Goal: Task Accomplishment & Management: Use online tool/utility

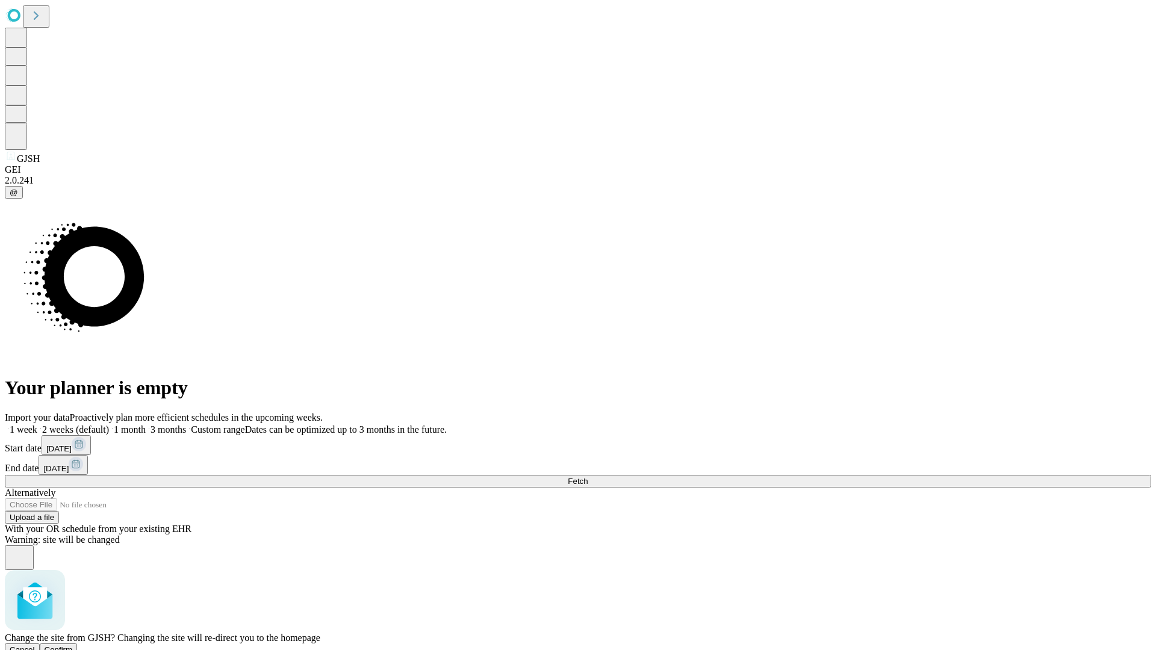
click at [73, 645] on span "Confirm" at bounding box center [59, 649] width 28 height 9
click at [109, 424] on label "2 weeks (default)" at bounding box center [73, 429] width 72 height 10
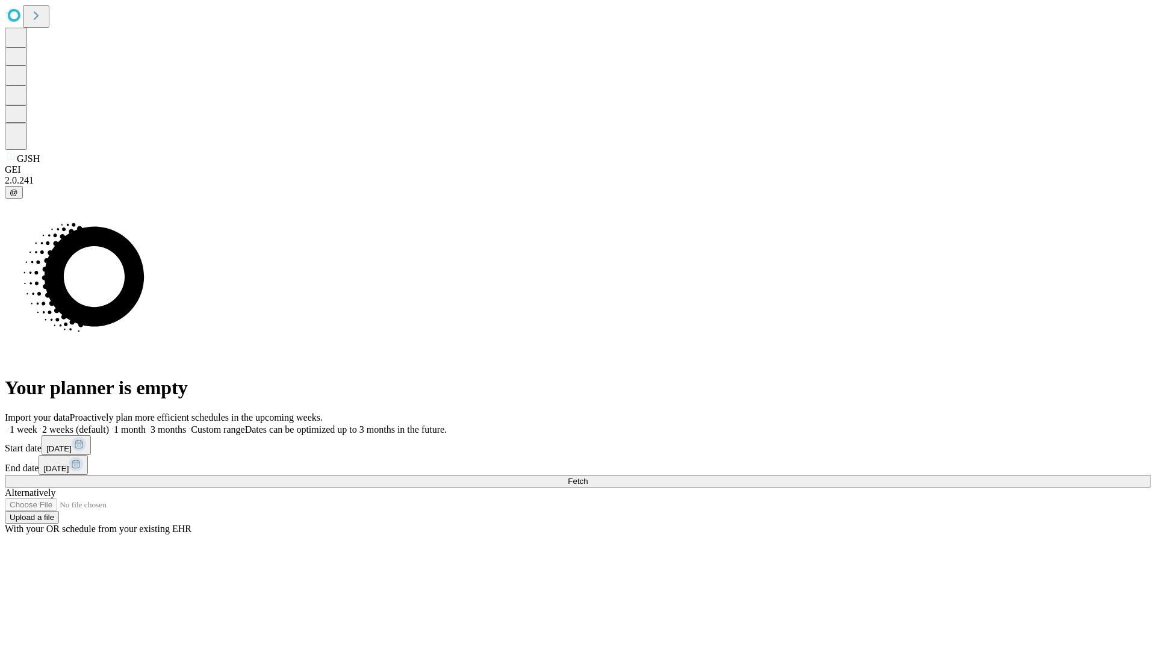
click at [587, 477] on span "Fetch" at bounding box center [578, 481] width 20 height 9
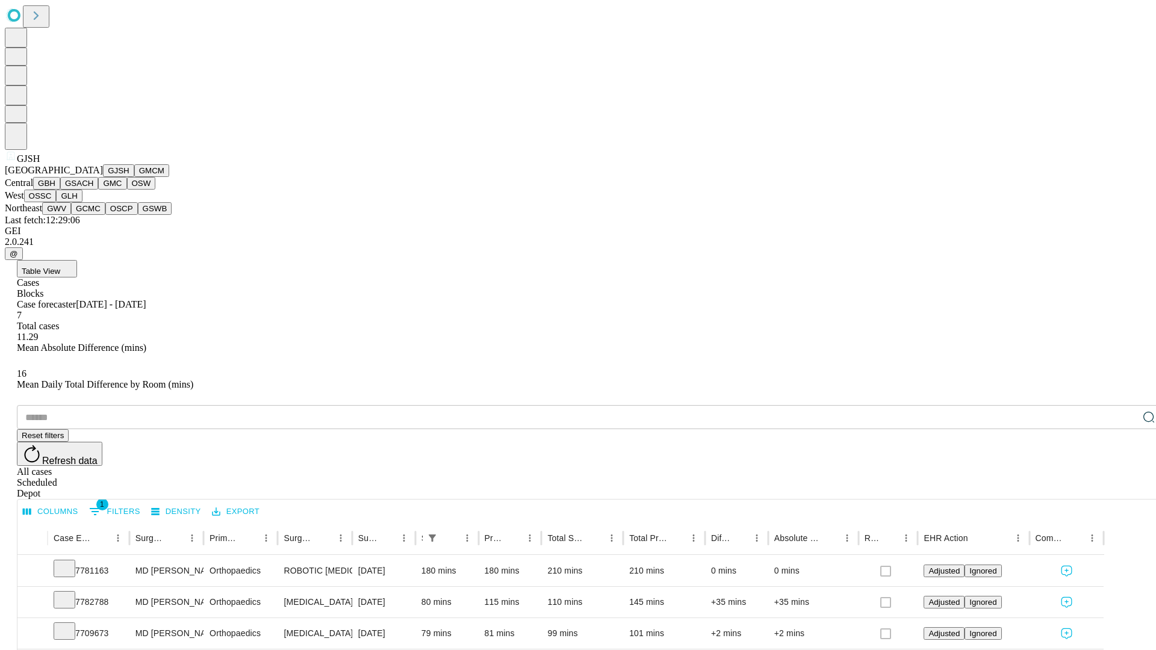
click at [134, 177] on button "GMCM" at bounding box center [151, 170] width 35 height 13
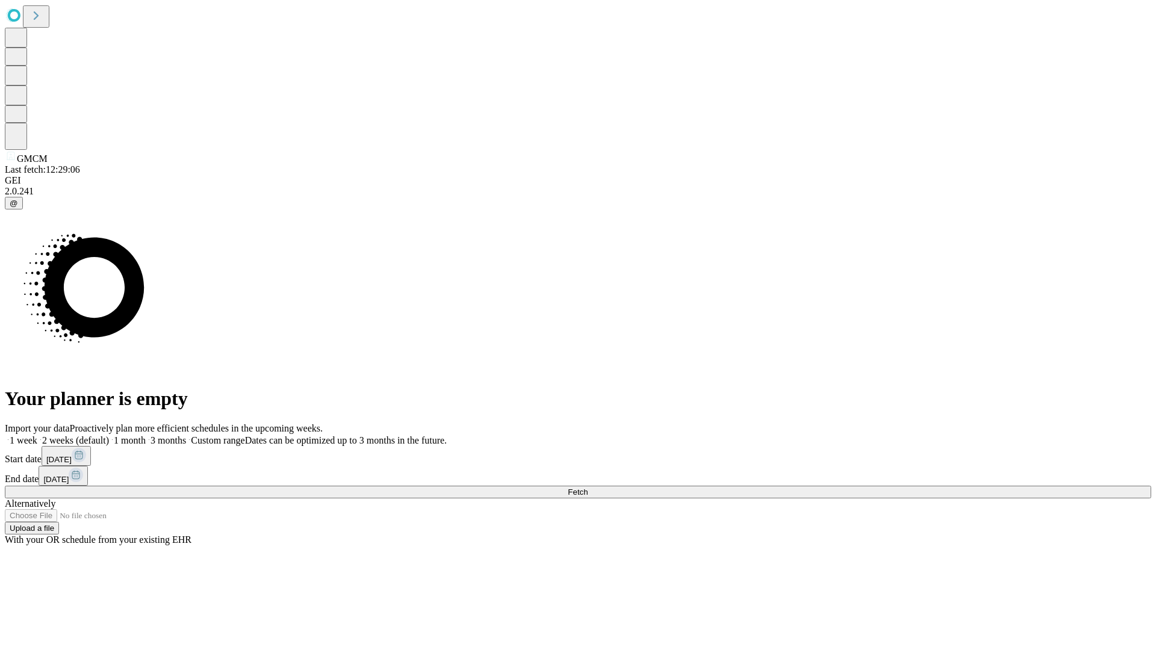
click at [109, 435] on label "2 weeks (default)" at bounding box center [73, 440] width 72 height 10
click at [587, 488] on span "Fetch" at bounding box center [578, 492] width 20 height 9
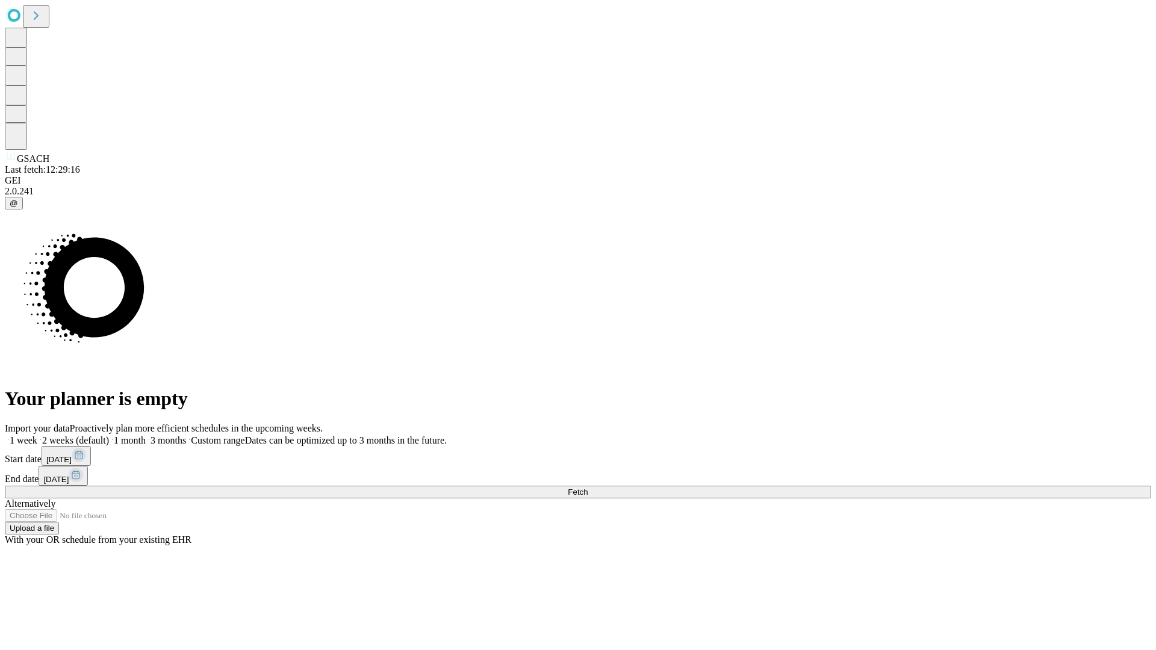
click at [109, 435] on label "2 weeks (default)" at bounding box center [73, 440] width 72 height 10
click at [587, 488] on span "Fetch" at bounding box center [578, 492] width 20 height 9
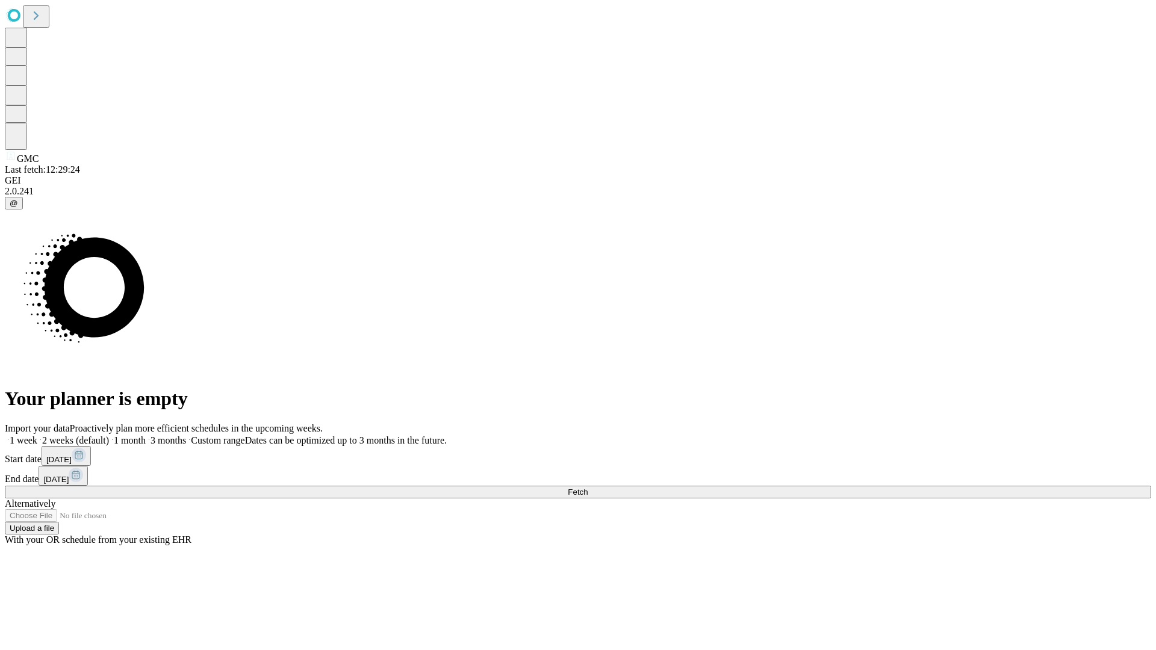
click at [109, 435] on label "2 weeks (default)" at bounding box center [73, 440] width 72 height 10
click at [587, 488] on span "Fetch" at bounding box center [578, 492] width 20 height 9
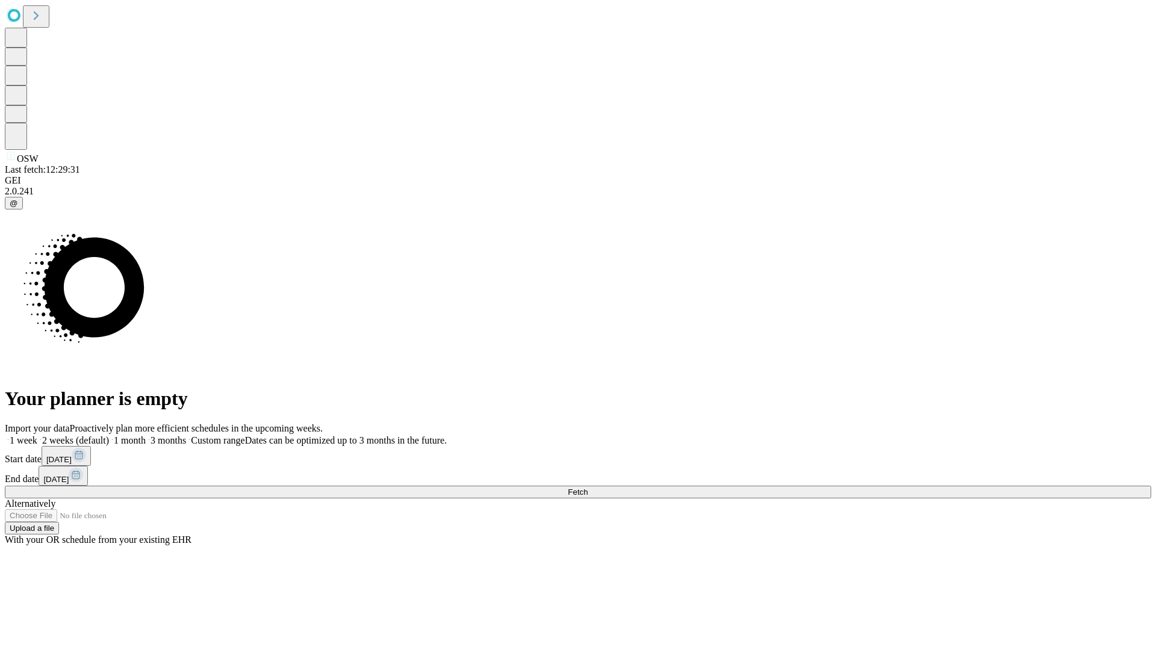
click at [587, 488] on span "Fetch" at bounding box center [578, 492] width 20 height 9
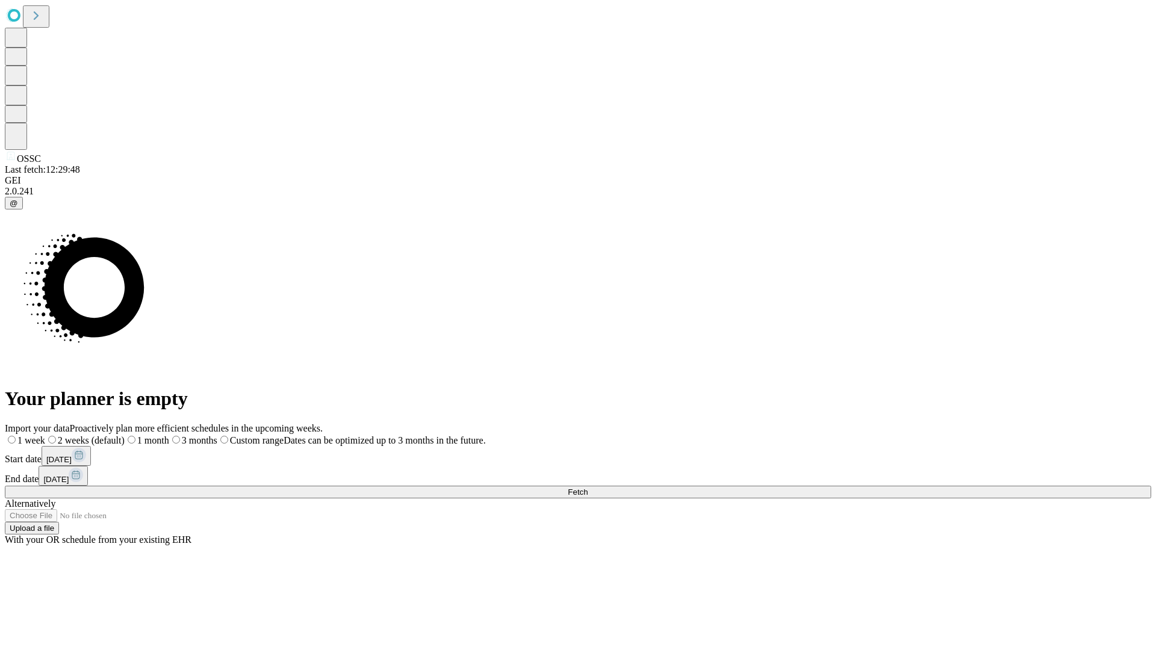
click at [125, 435] on label "2 weeks (default)" at bounding box center [84, 440] width 79 height 10
click at [587, 488] on span "Fetch" at bounding box center [578, 492] width 20 height 9
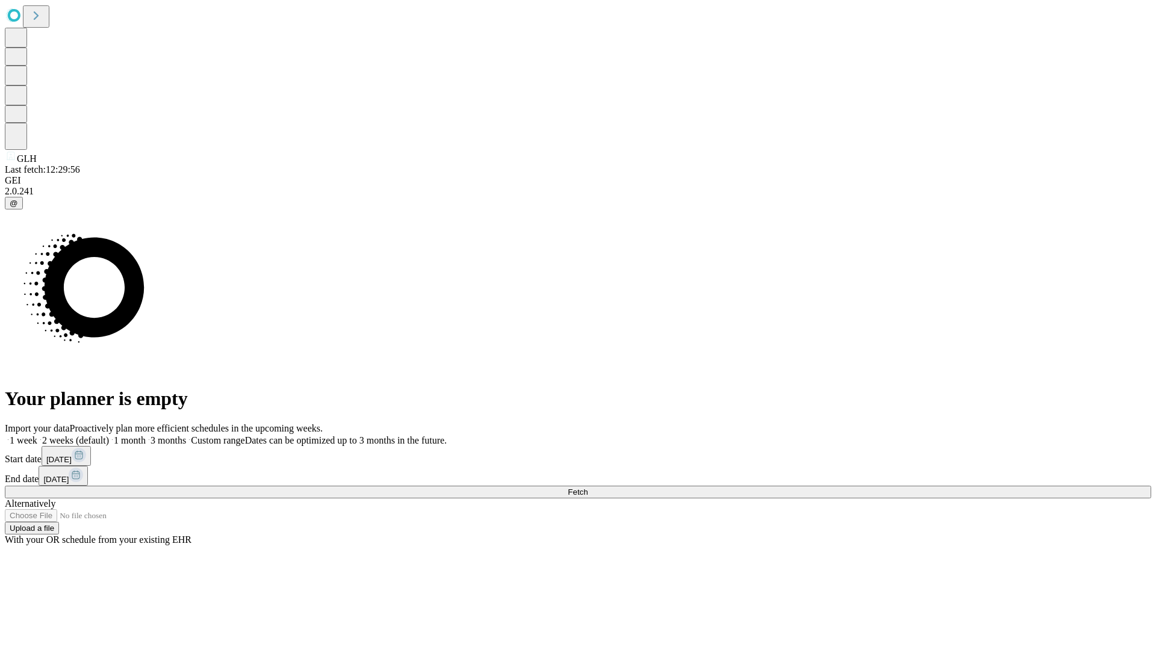
click at [109, 435] on label "2 weeks (default)" at bounding box center [73, 440] width 72 height 10
click at [587, 488] on span "Fetch" at bounding box center [578, 492] width 20 height 9
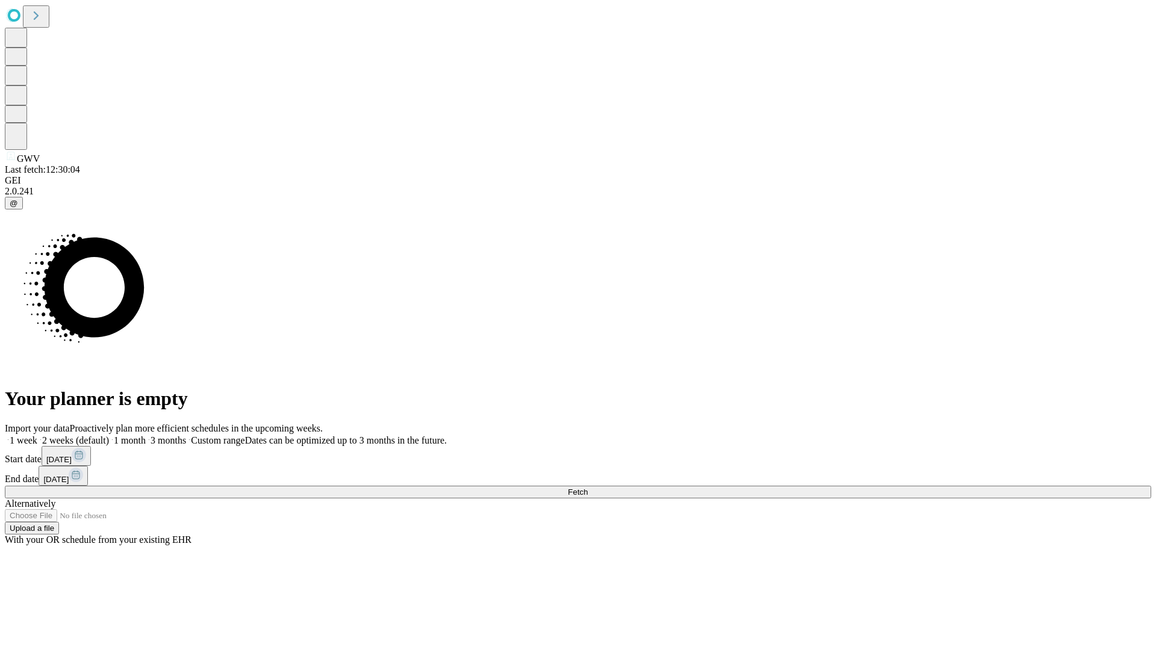
click at [109, 435] on label "2 weeks (default)" at bounding box center [73, 440] width 72 height 10
click at [587, 488] on span "Fetch" at bounding box center [578, 492] width 20 height 9
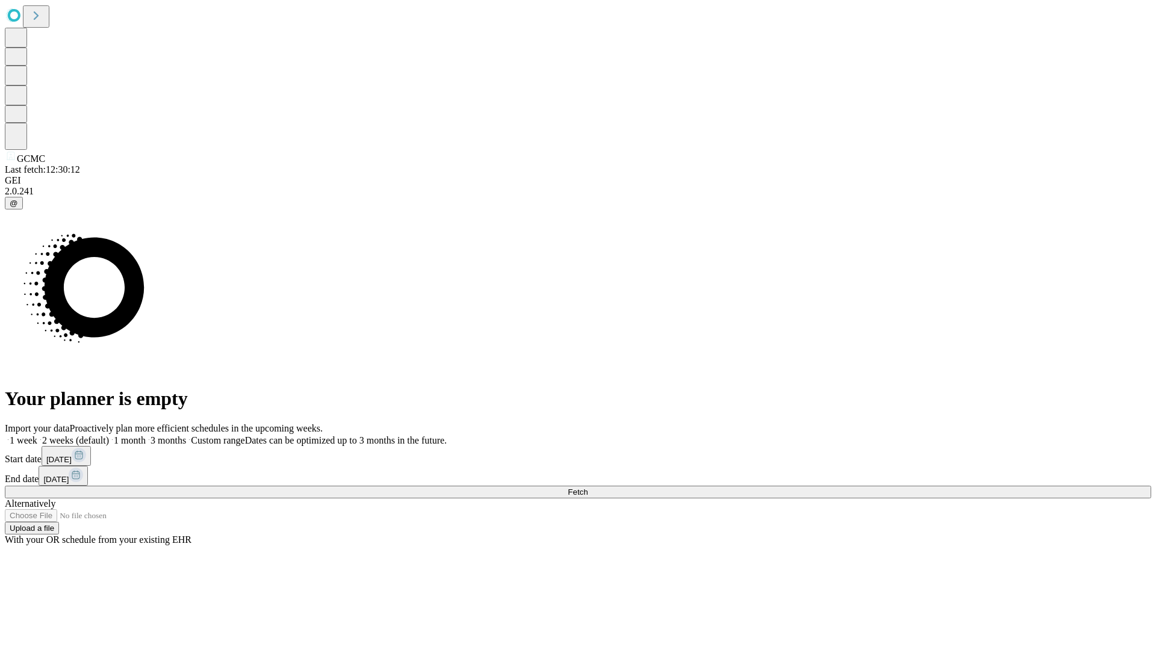
click at [109, 435] on label "2 weeks (default)" at bounding box center [73, 440] width 72 height 10
click at [587, 488] on span "Fetch" at bounding box center [578, 492] width 20 height 9
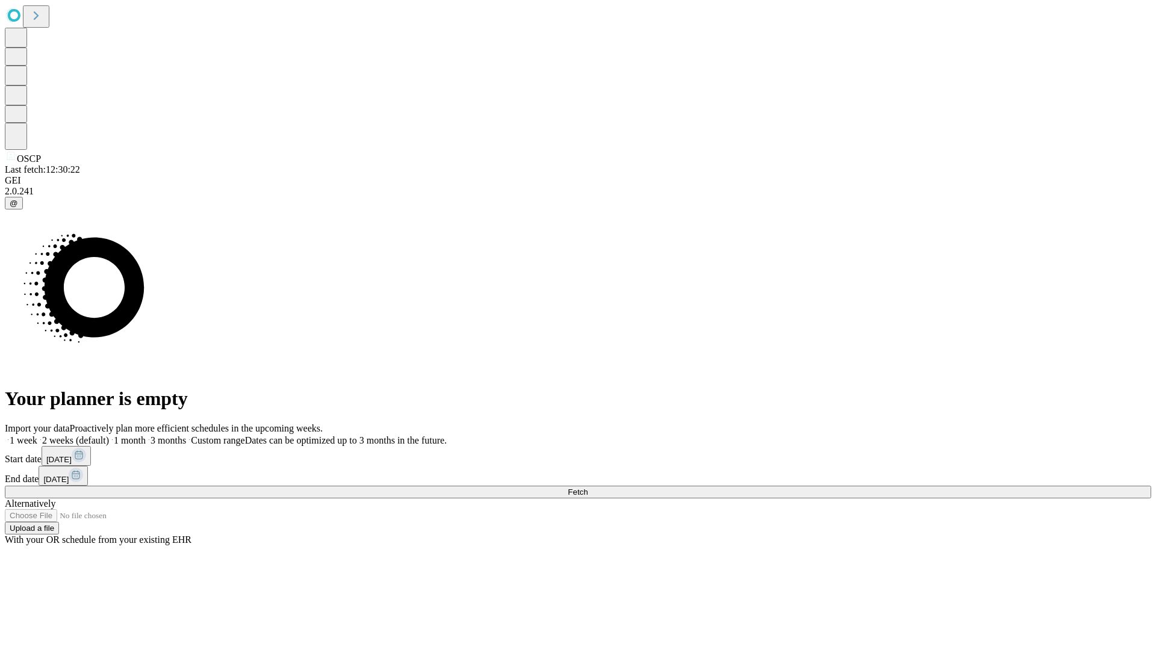
click at [109, 435] on label "2 weeks (default)" at bounding box center [73, 440] width 72 height 10
click at [587, 488] on span "Fetch" at bounding box center [578, 492] width 20 height 9
